Goal: Find specific page/section: Find specific page/section

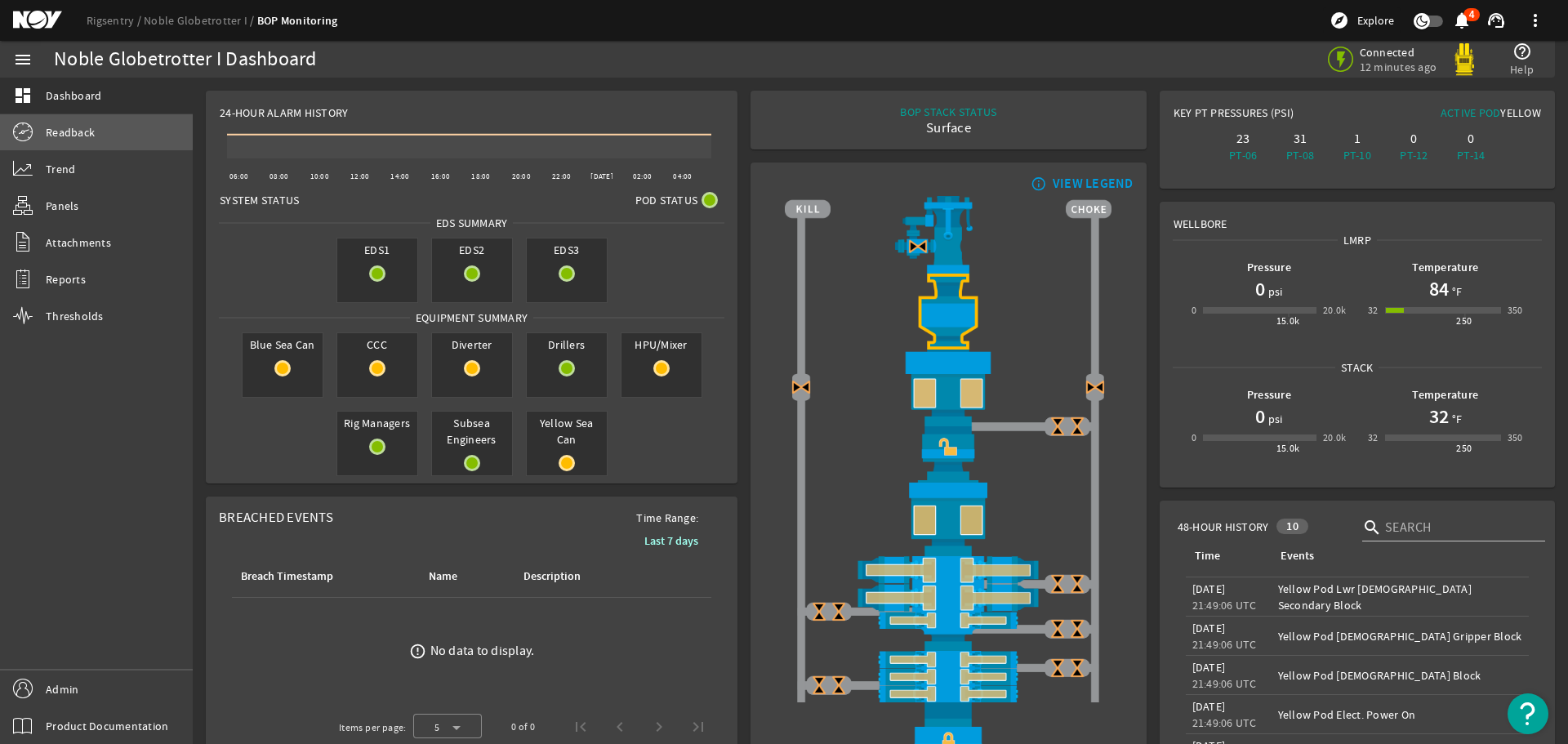
click at [56, 129] on span "Readback" at bounding box center [70, 132] width 49 height 16
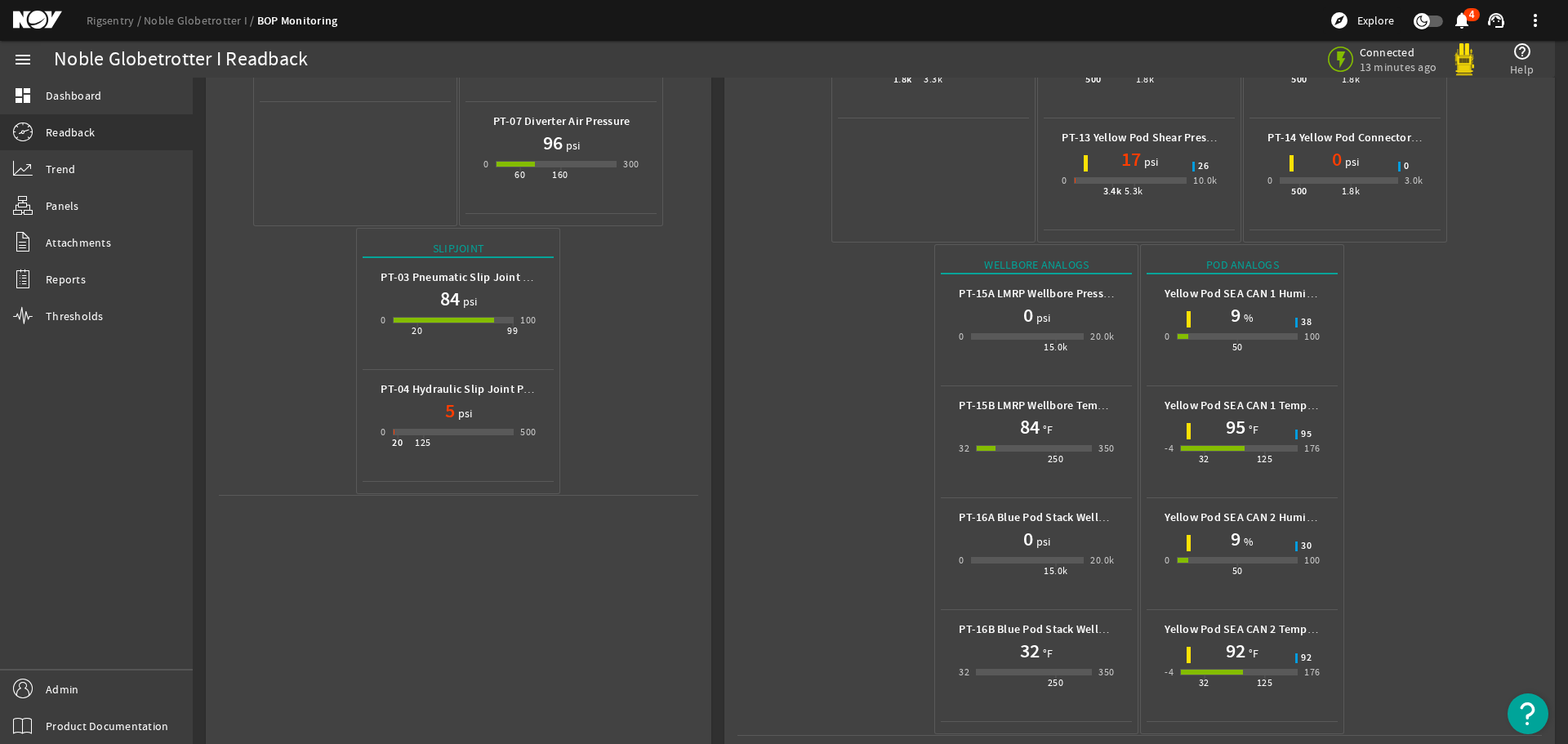
scroll to position [504, 0]
click at [19, 13] on mat-icon at bounding box center [49, 20] width 73 height 20
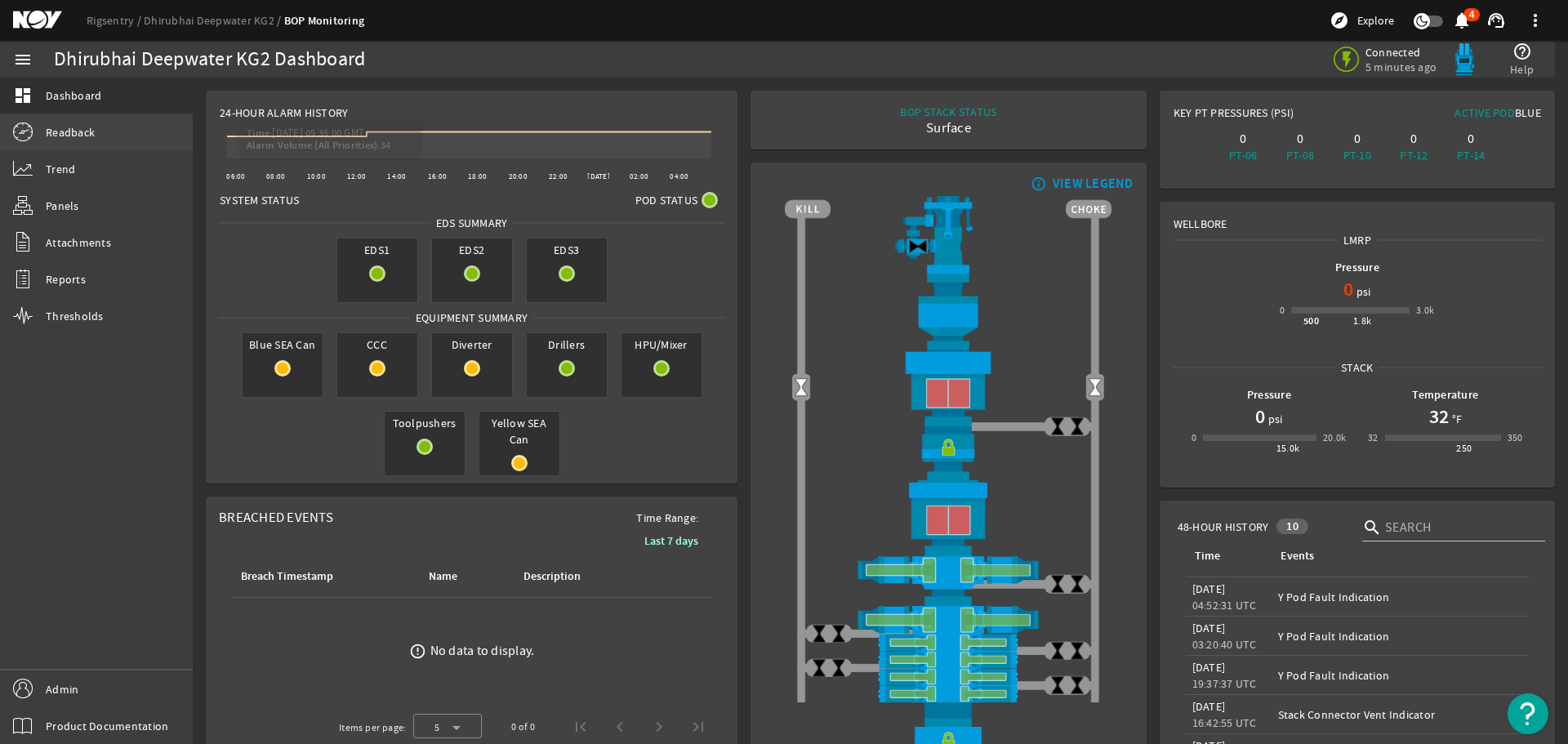
click at [71, 133] on span "Readback" at bounding box center [70, 132] width 49 height 16
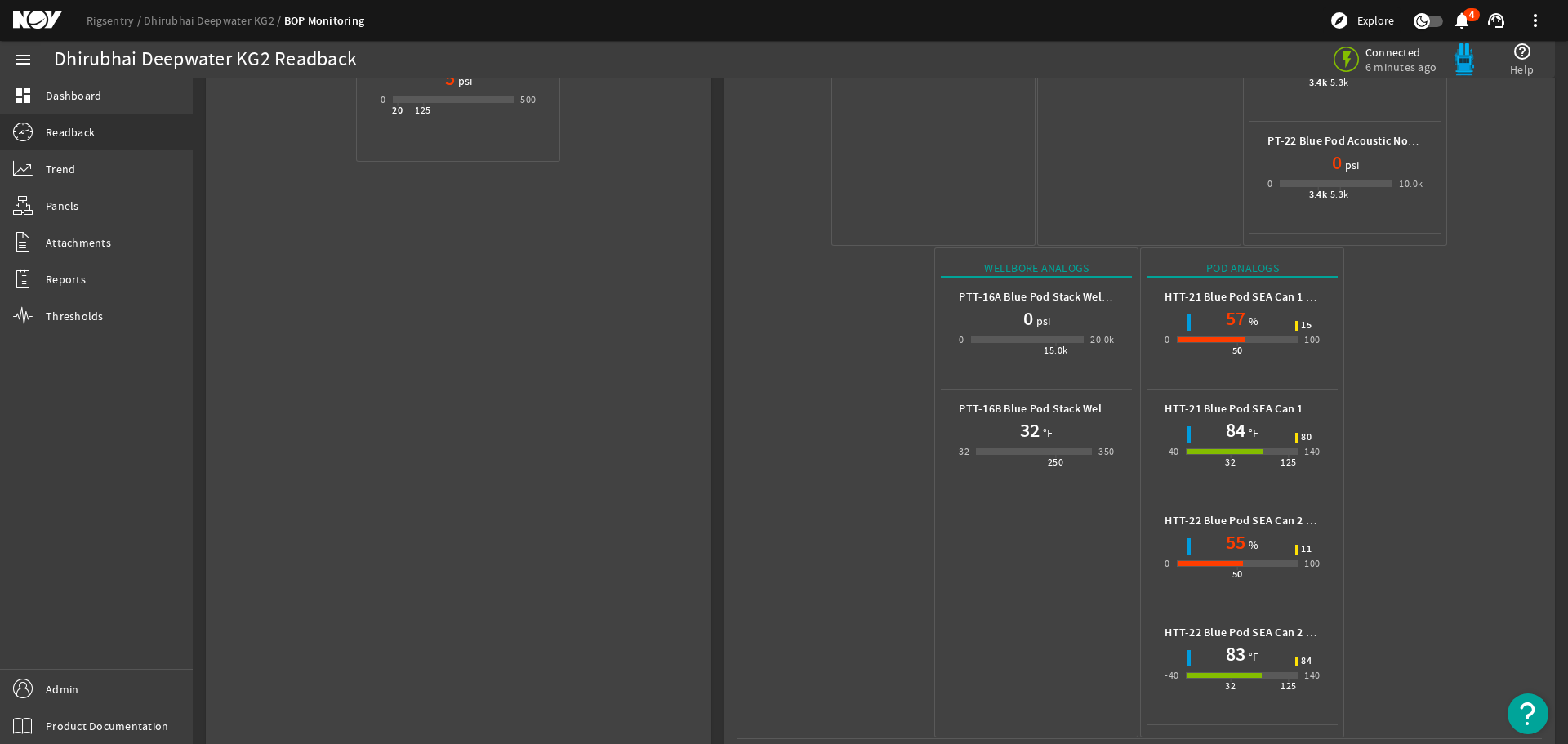
scroll to position [840, 0]
click at [46, 17] on mat-icon at bounding box center [49, 20] width 73 height 20
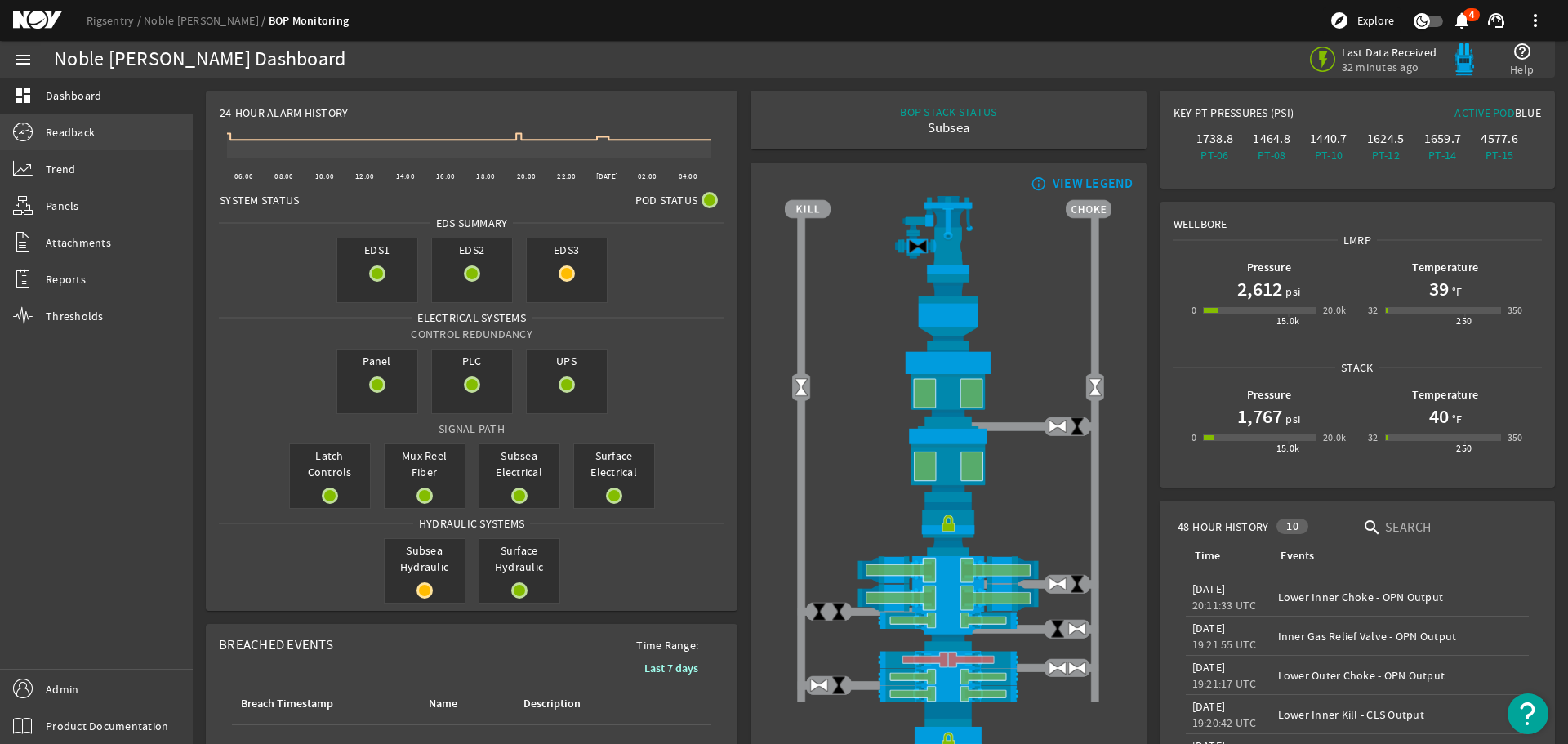
click at [45, 124] on link "Readback" at bounding box center [96, 132] width 193 height 36
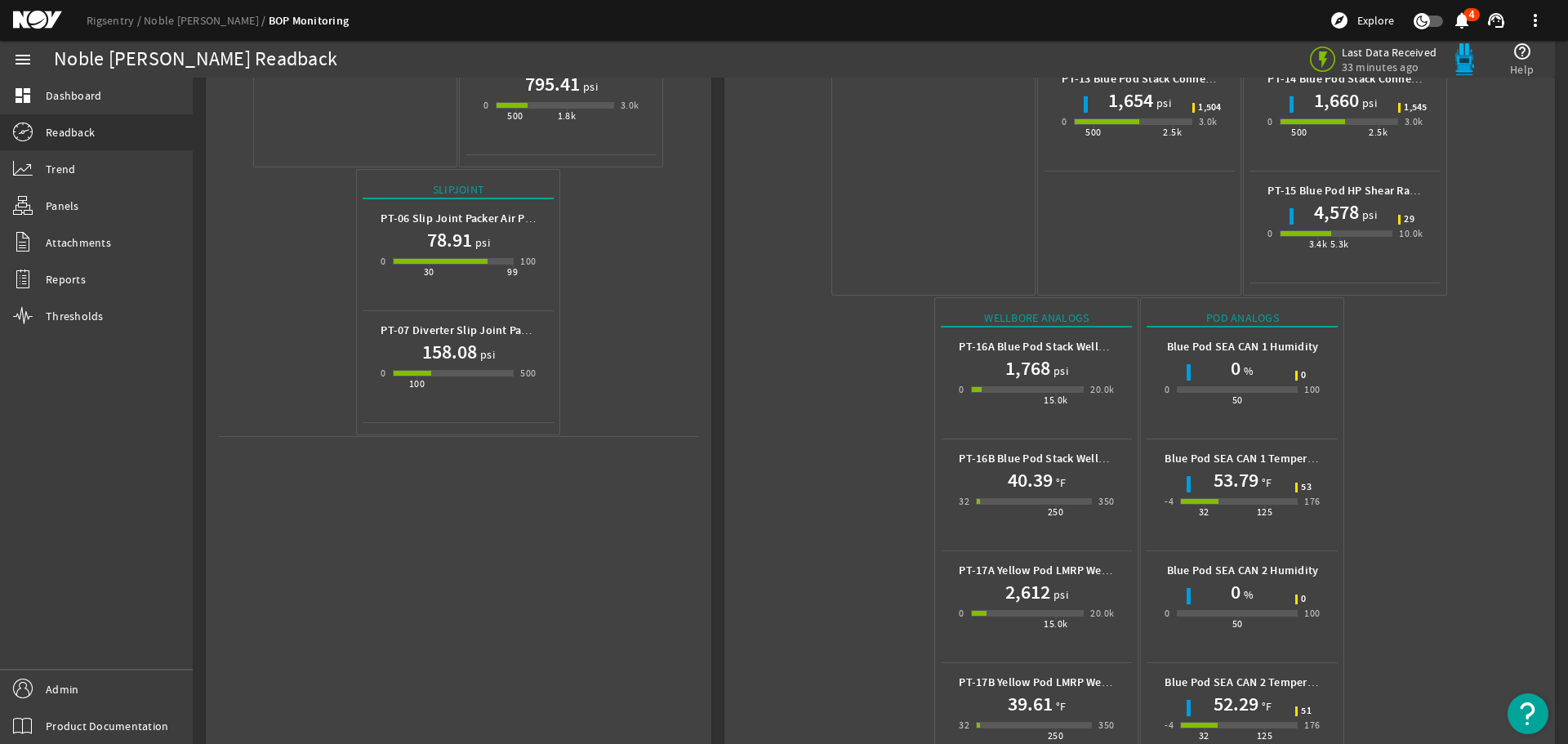
scroll to position [615, 0]
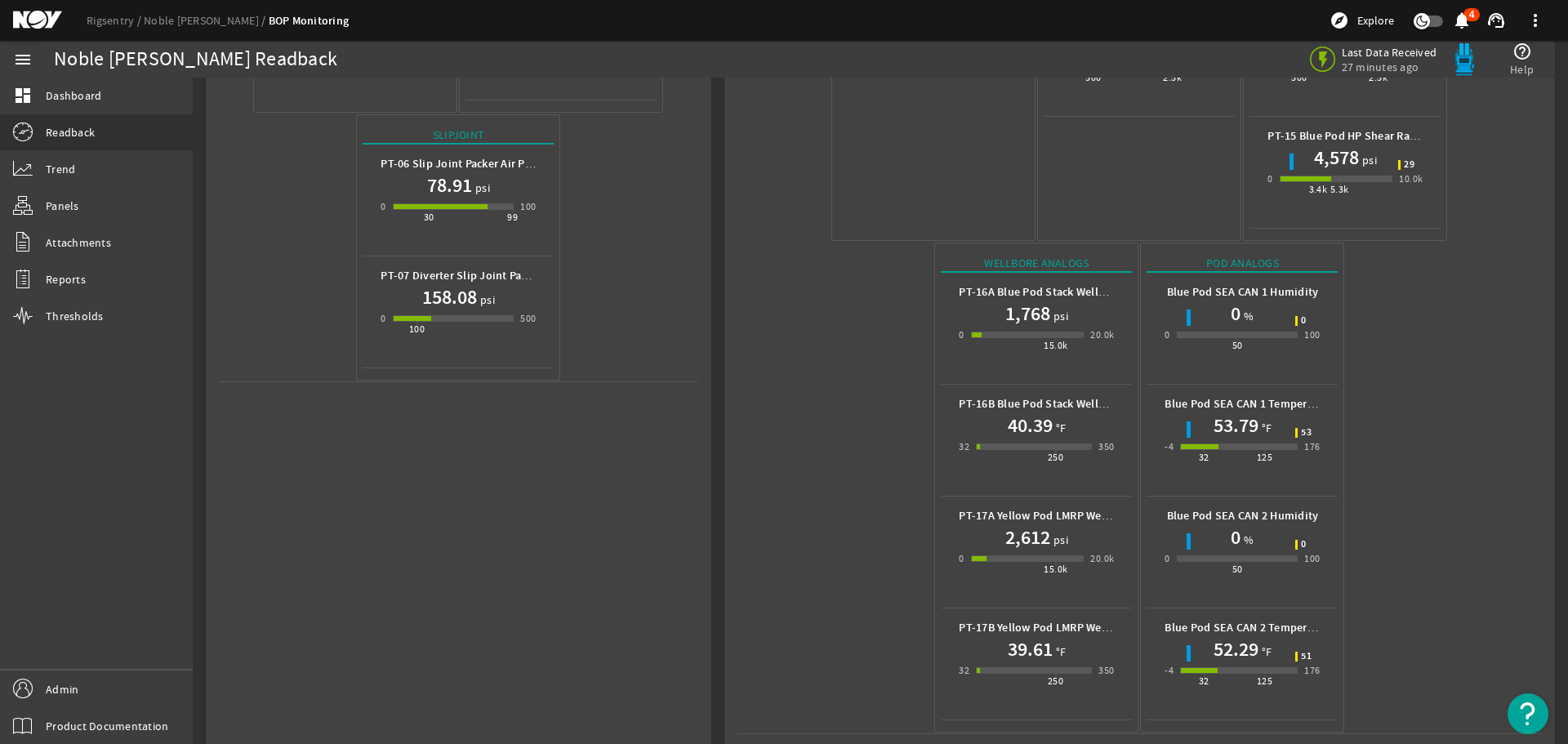
click at [41, 19] on mat-icon at bounding box center [49, 20] width 73 height 20
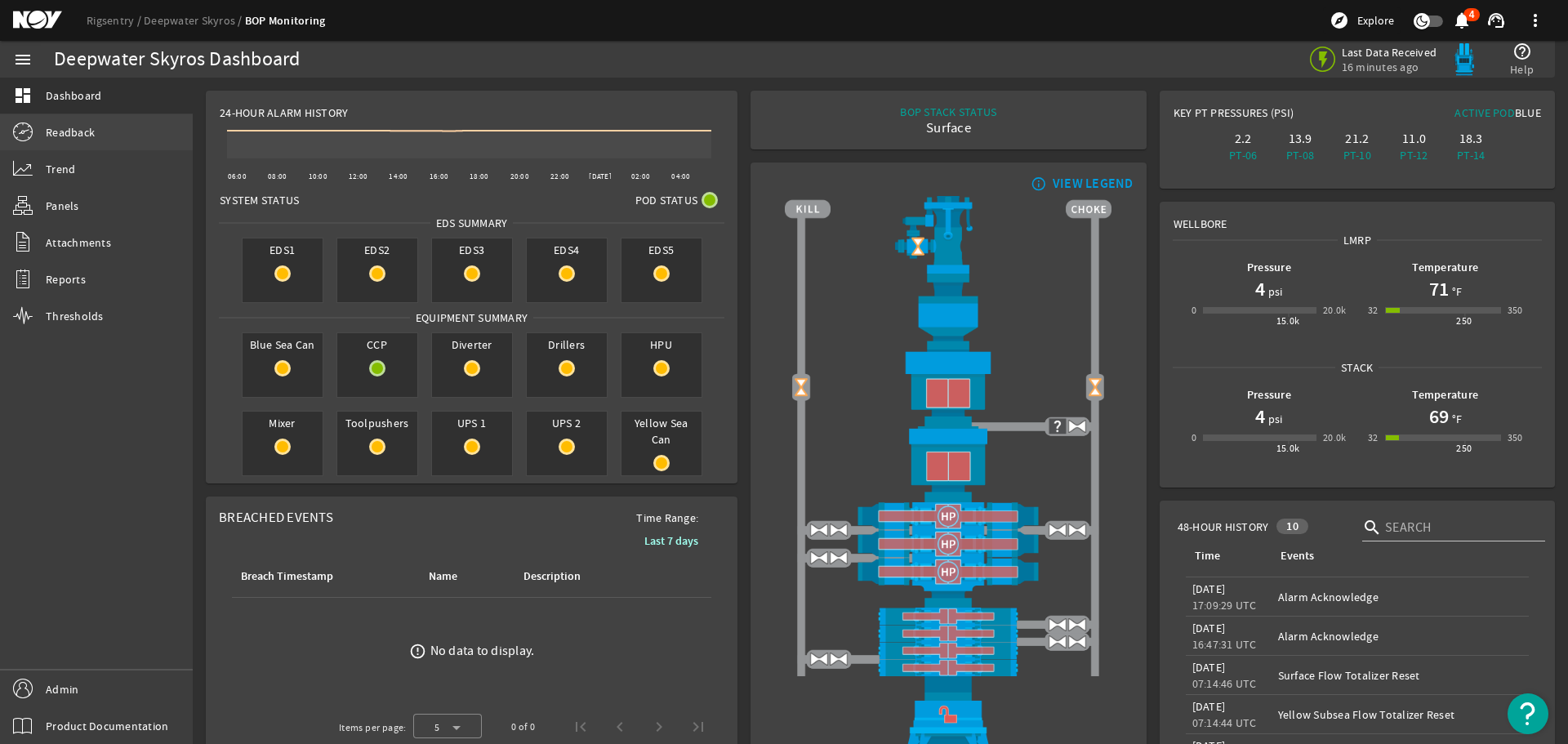
click at [44, 130] on link "Readback" at bounding box center [96, 132] width 193 height 36
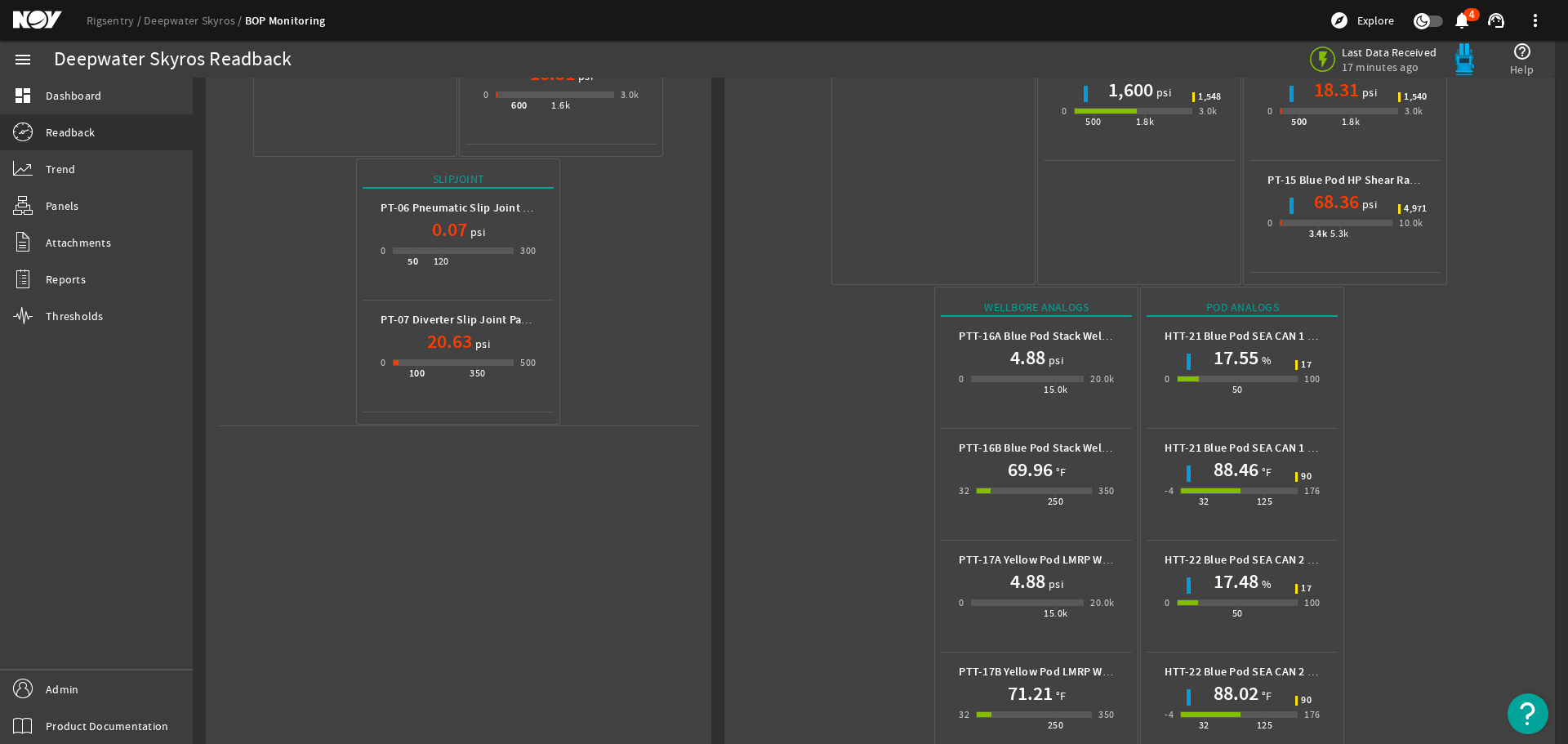
scroll to position [615, 0]
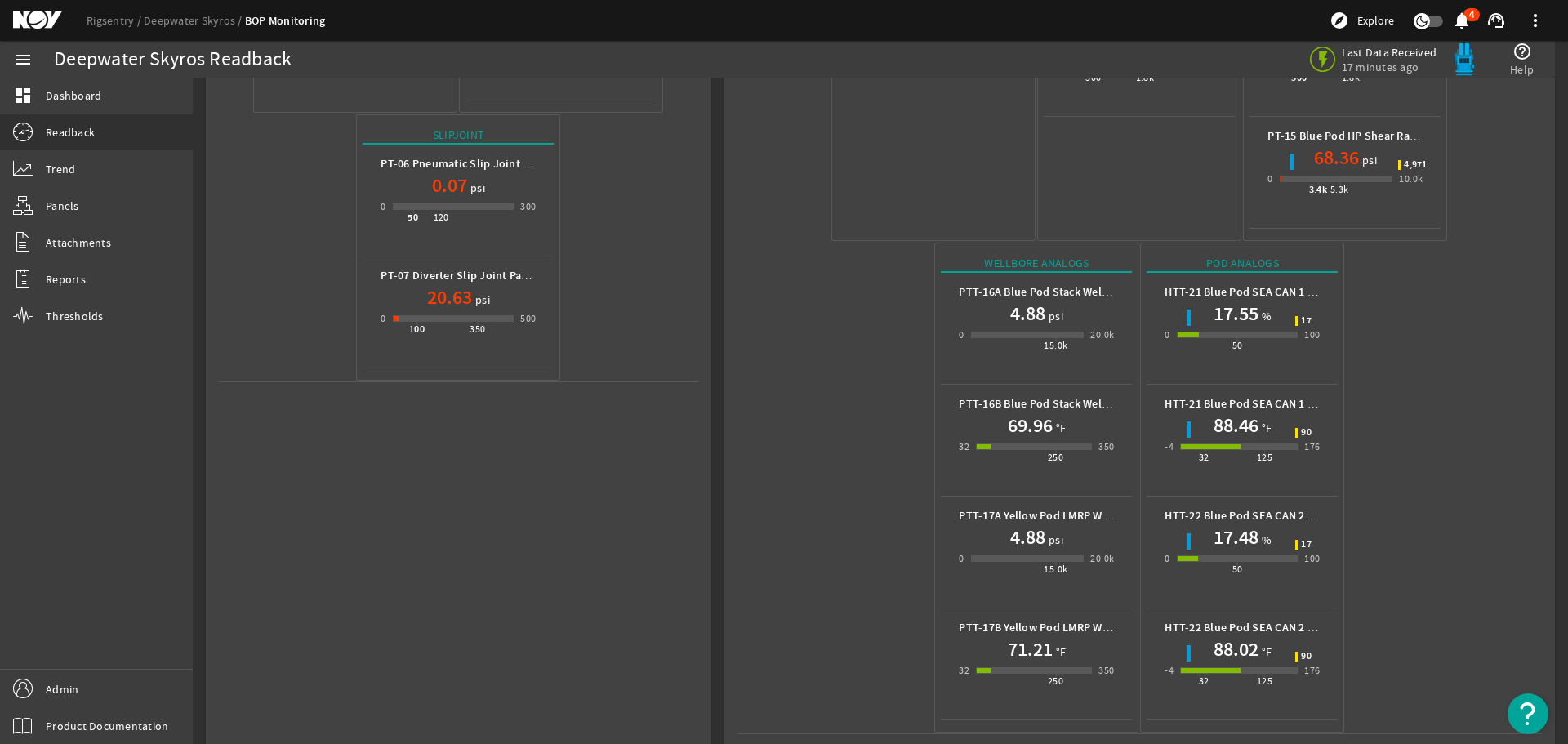
click at [41, 14] on mat-icon at bounding box center [49, 20] width 73 height 20
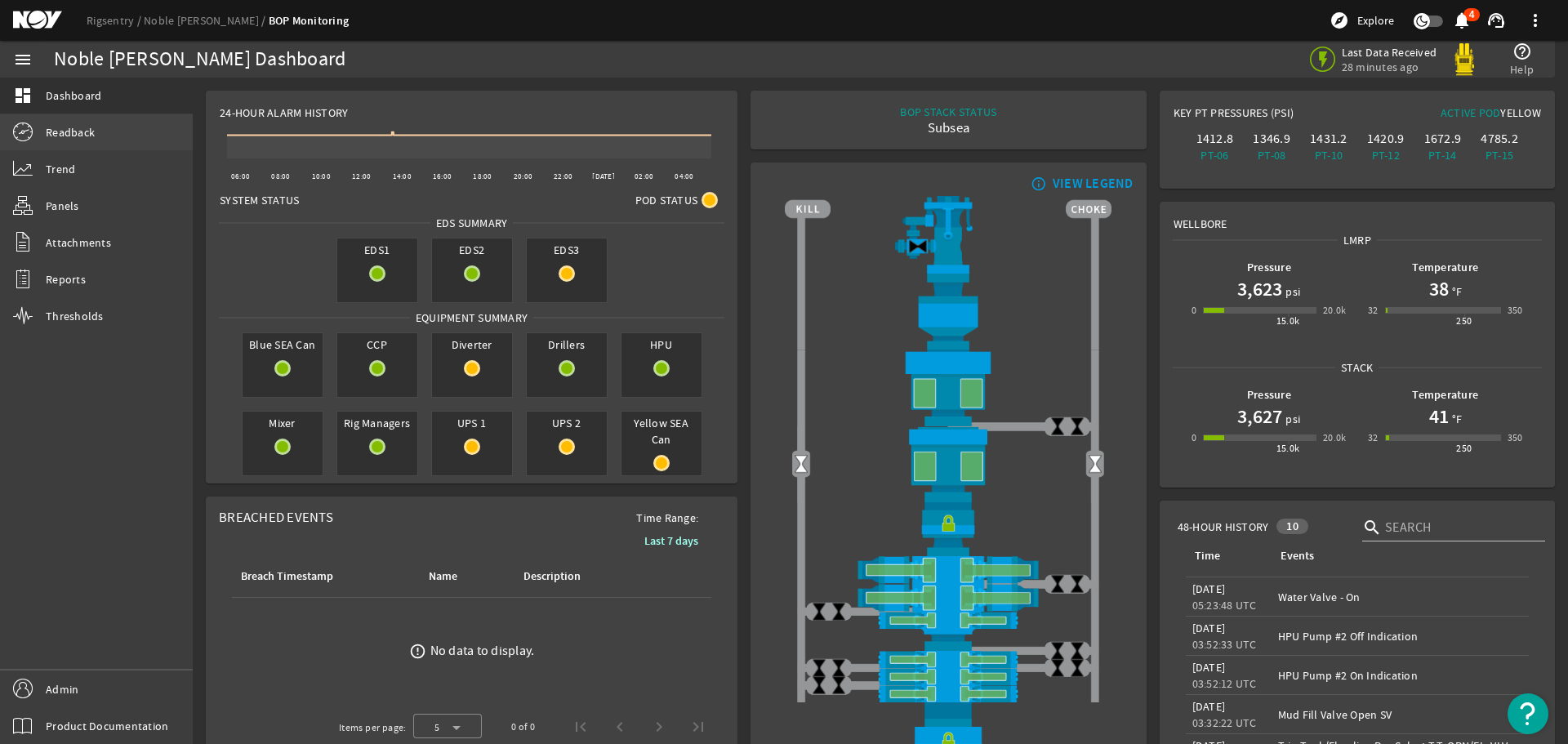
click at [83, 136] on span "Readback" at bounding box center [70, 132] width 49 height 16
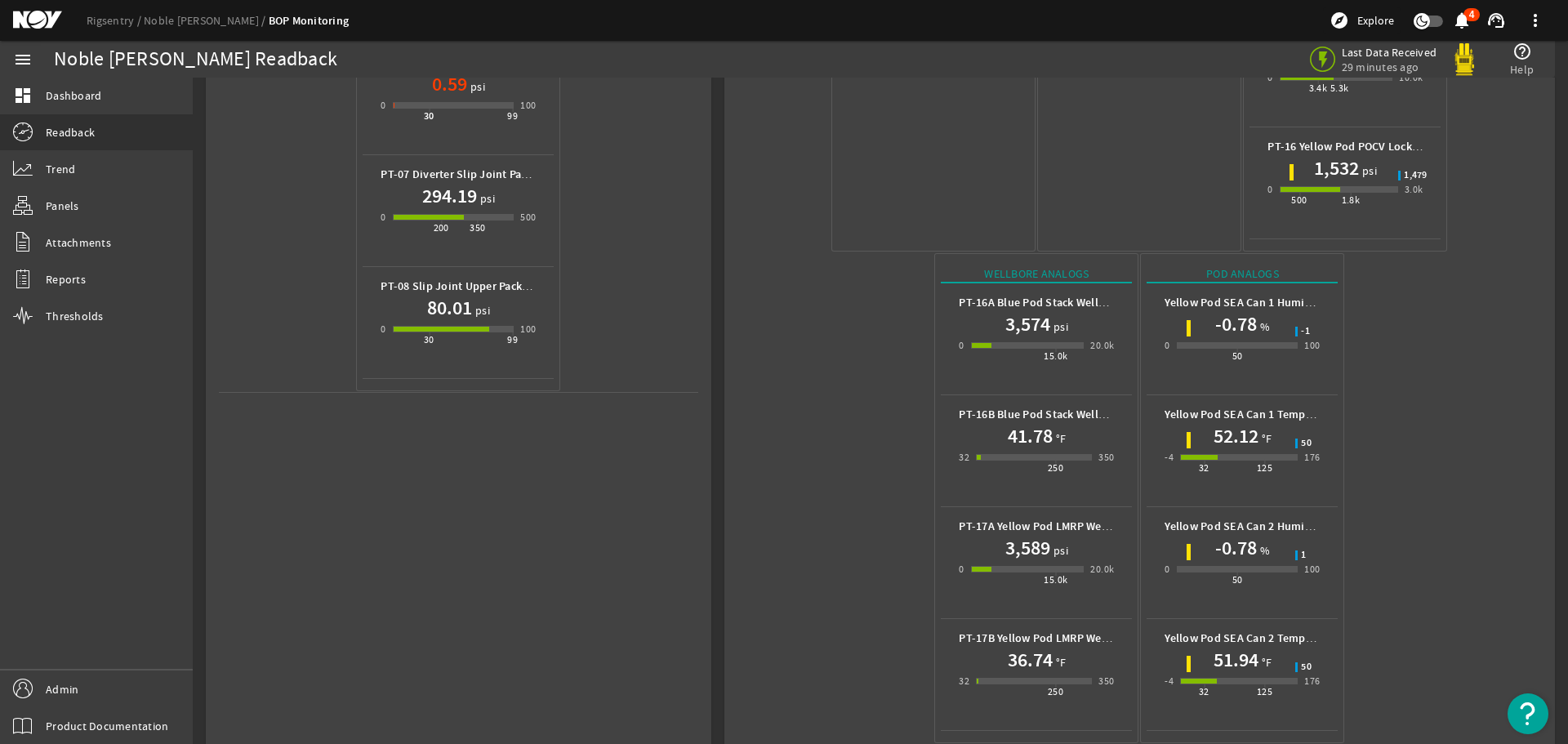
scroll to position [728, 0]
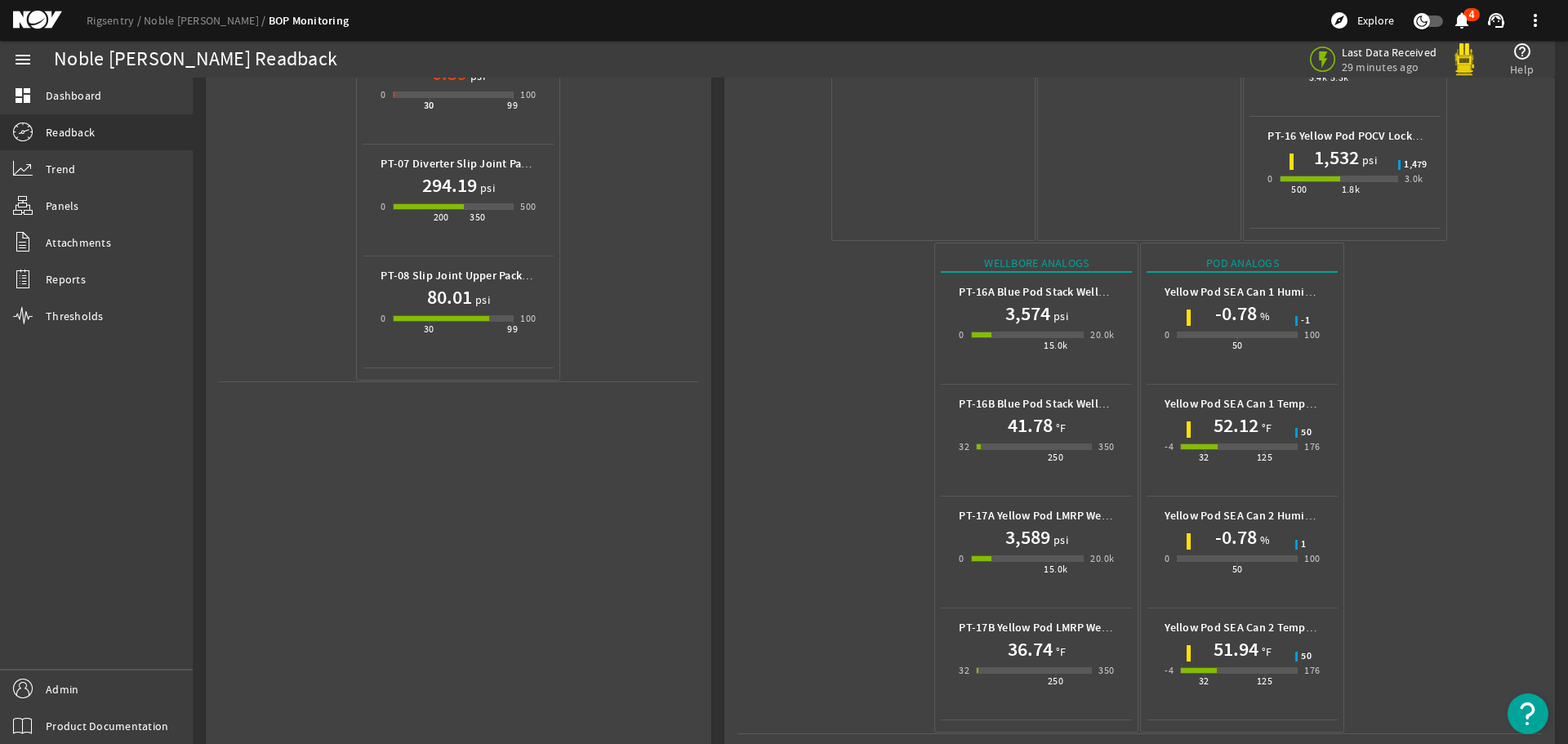
click at [38, 24] on mat-icon at bounding box center [49, 20] width 73 height 20
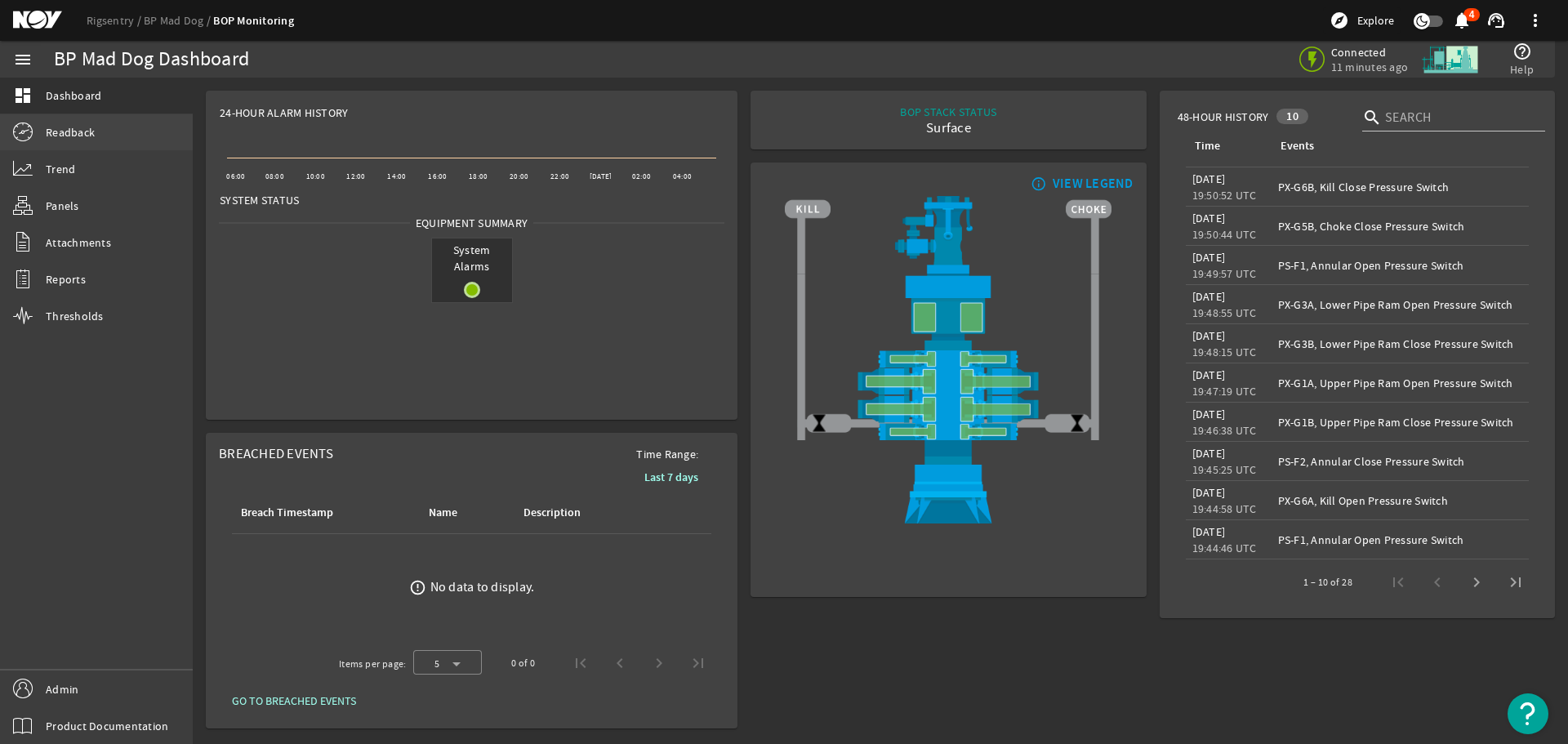
click at [66, 129] on span "Readback" at bounding box center [70, 132] width 49 height 16
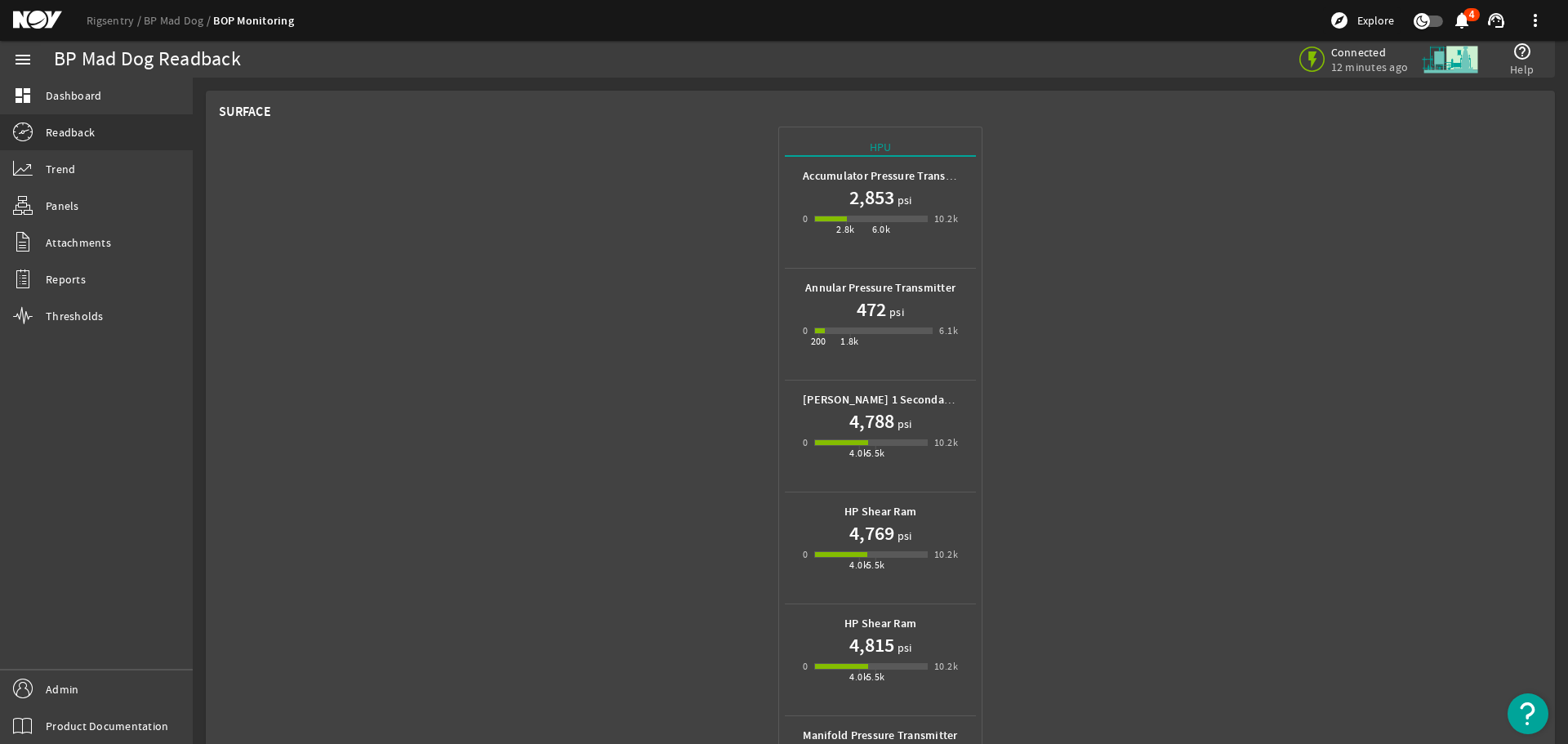
click at [28, 18] on mat-icon at bounding box center [49, 20] width 73 height 20
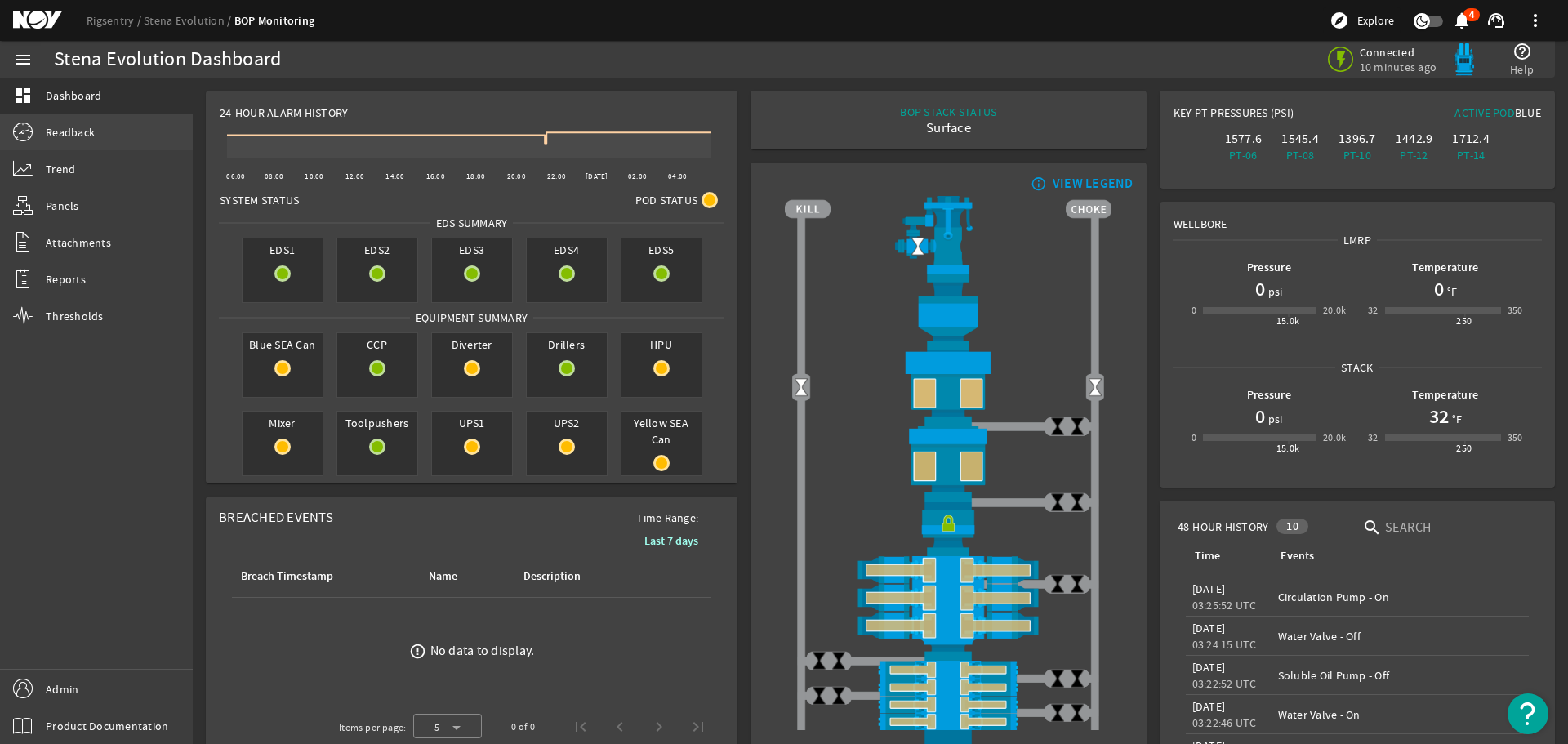
click at [72, 128] on span "Readback" at bounding box center [70, 132] width 49 height 16
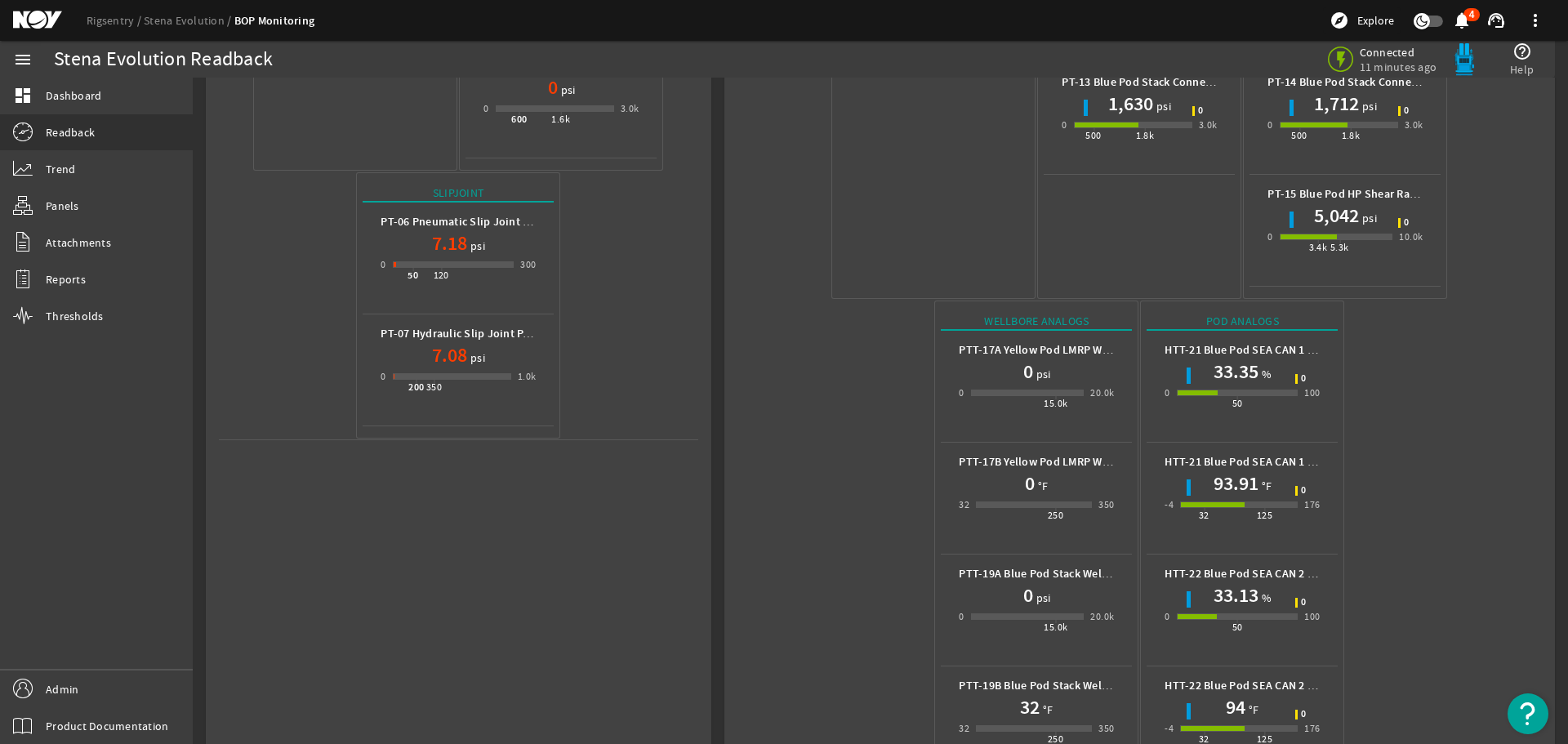
scroll to position [615, 0]
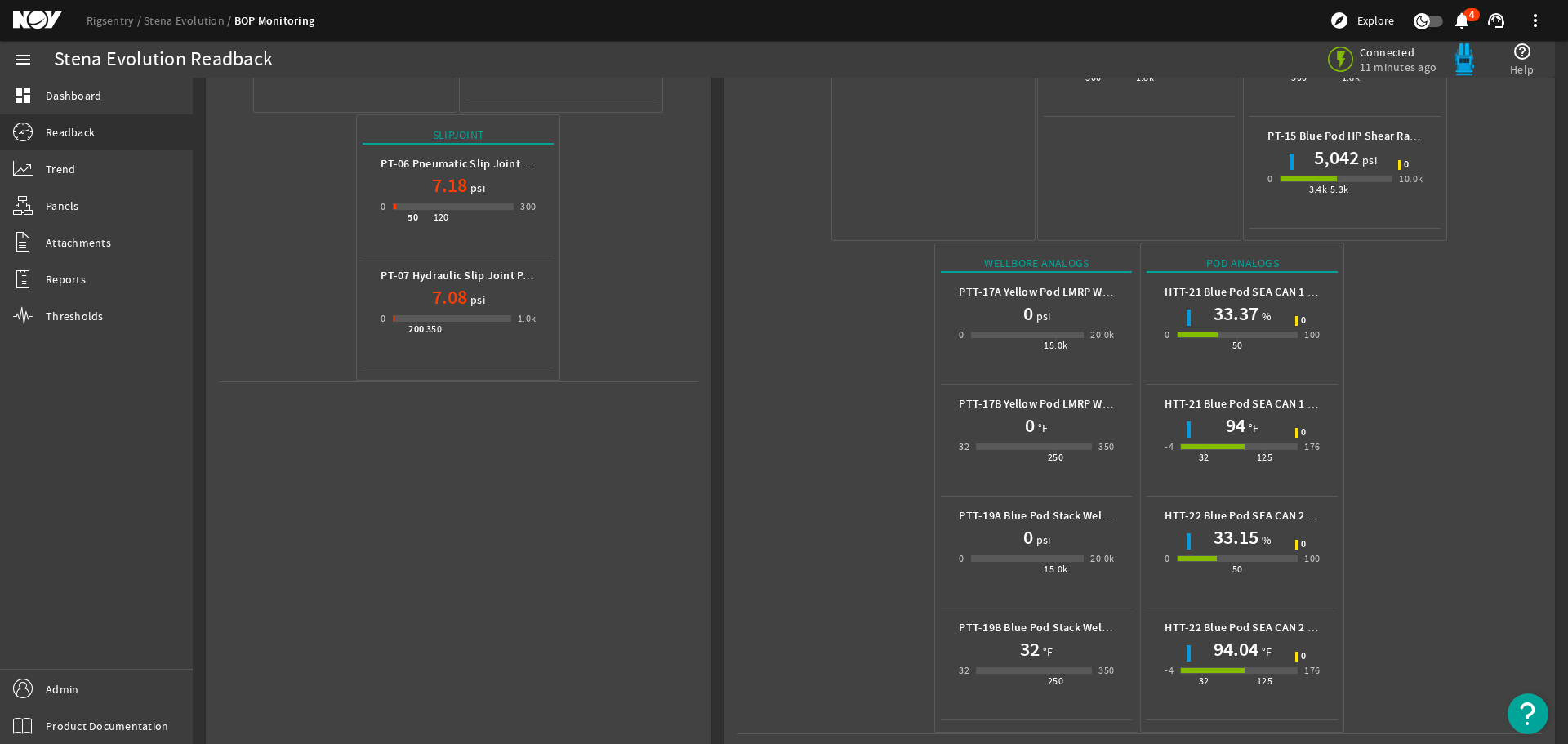
click at [36, 15] on mat-icon at bounding box center [49, 20] width 73 height 20
